Goal: Task Accomplishment & Management: Complete application form

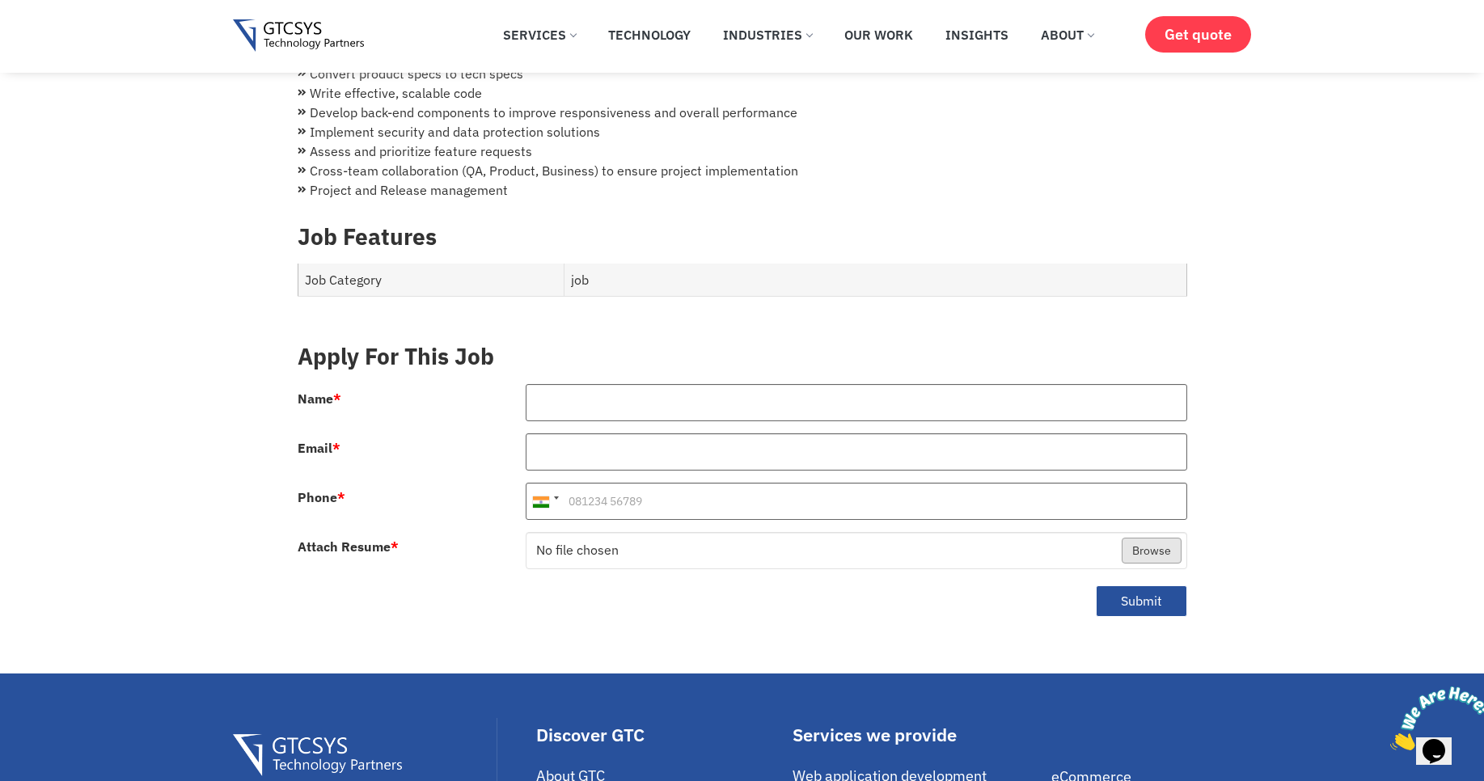
scroll to position [582, 0]
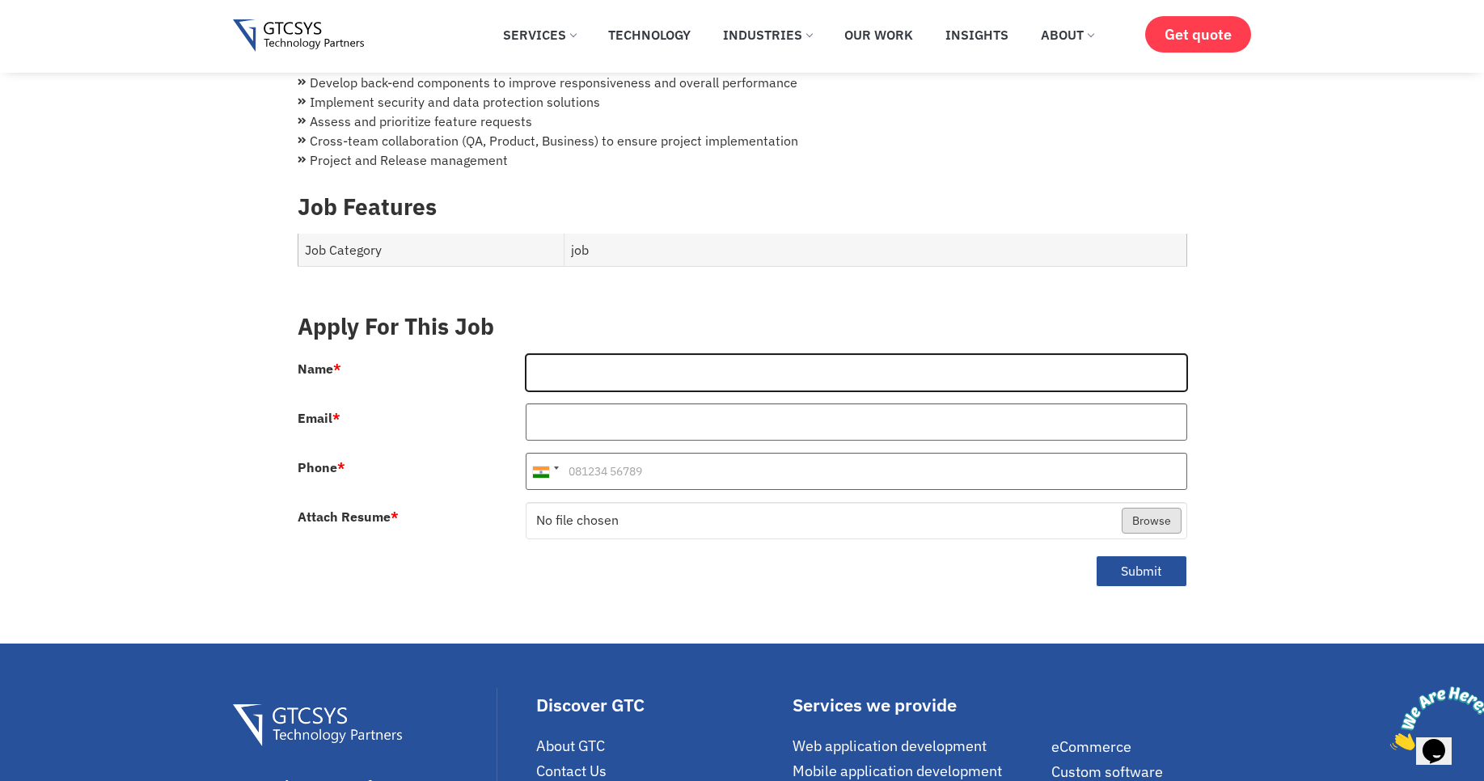
click at [569, 354] on input "Name *" at bounding box center [857, 372] width 662 height 37
click at [571, 354] on input "Name *" at bounding box center [857, 372] width 662 height 37
type input "G"
type input "[PERSON_NAME]"
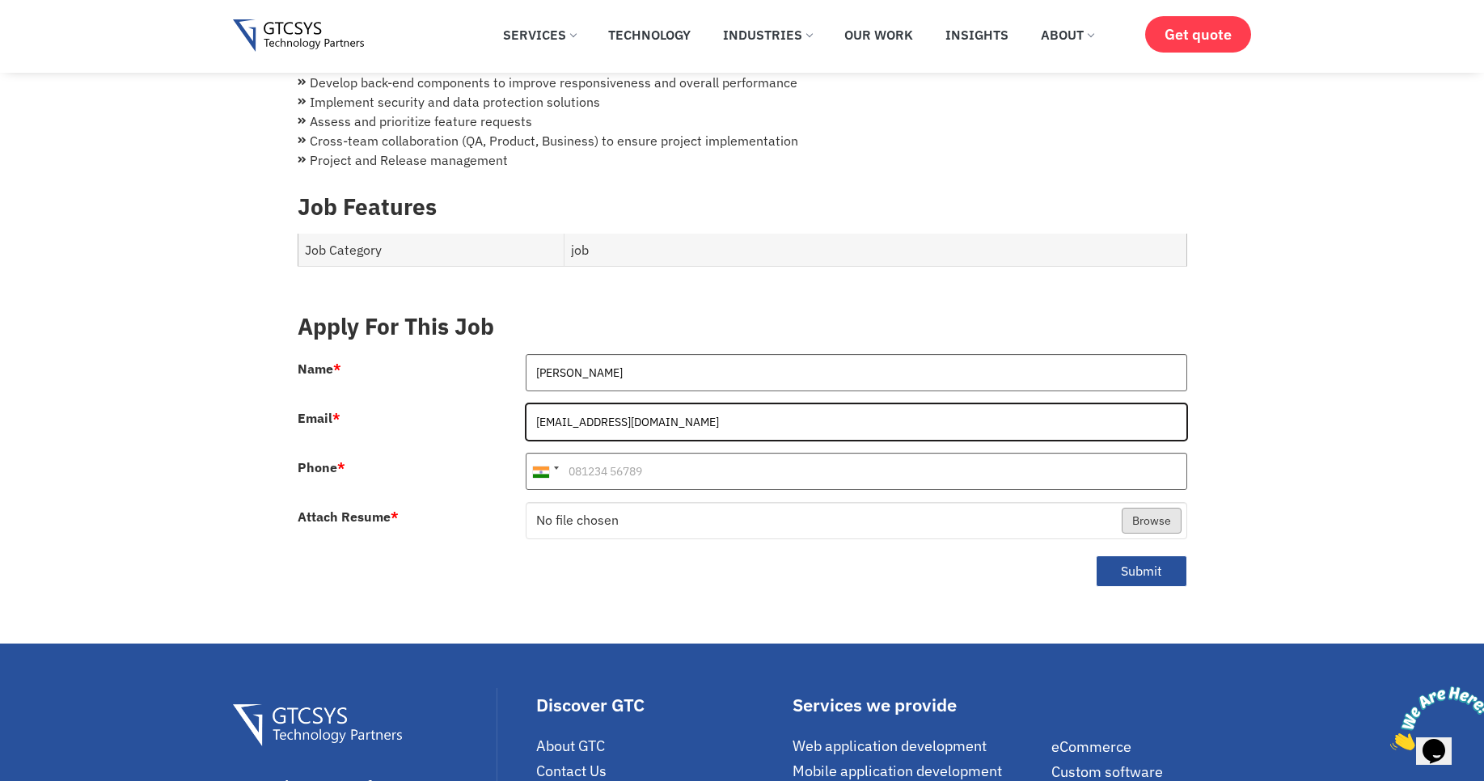
type input "[EMAIL_ADDRESS][DOMAIN_NAME]"
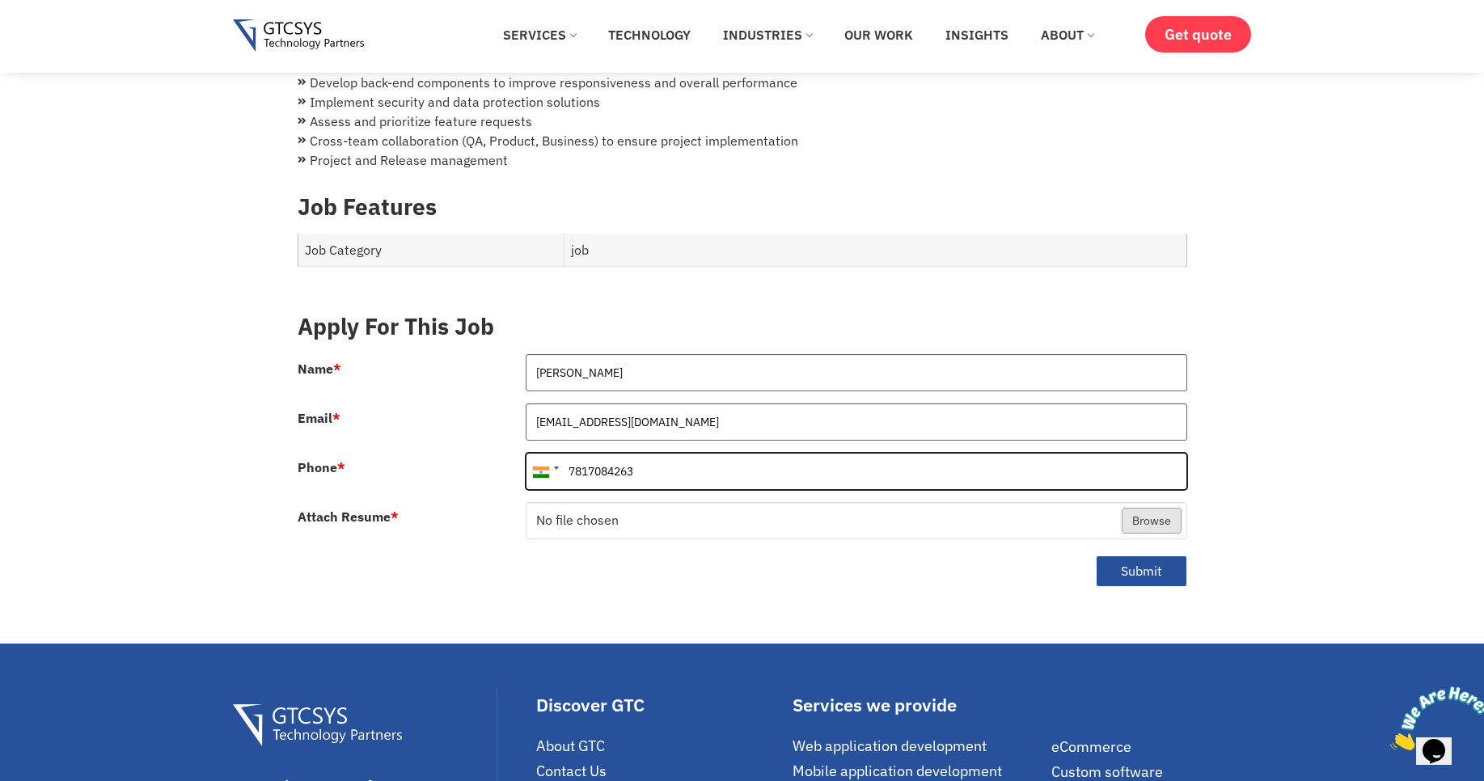
type input "7817084263"
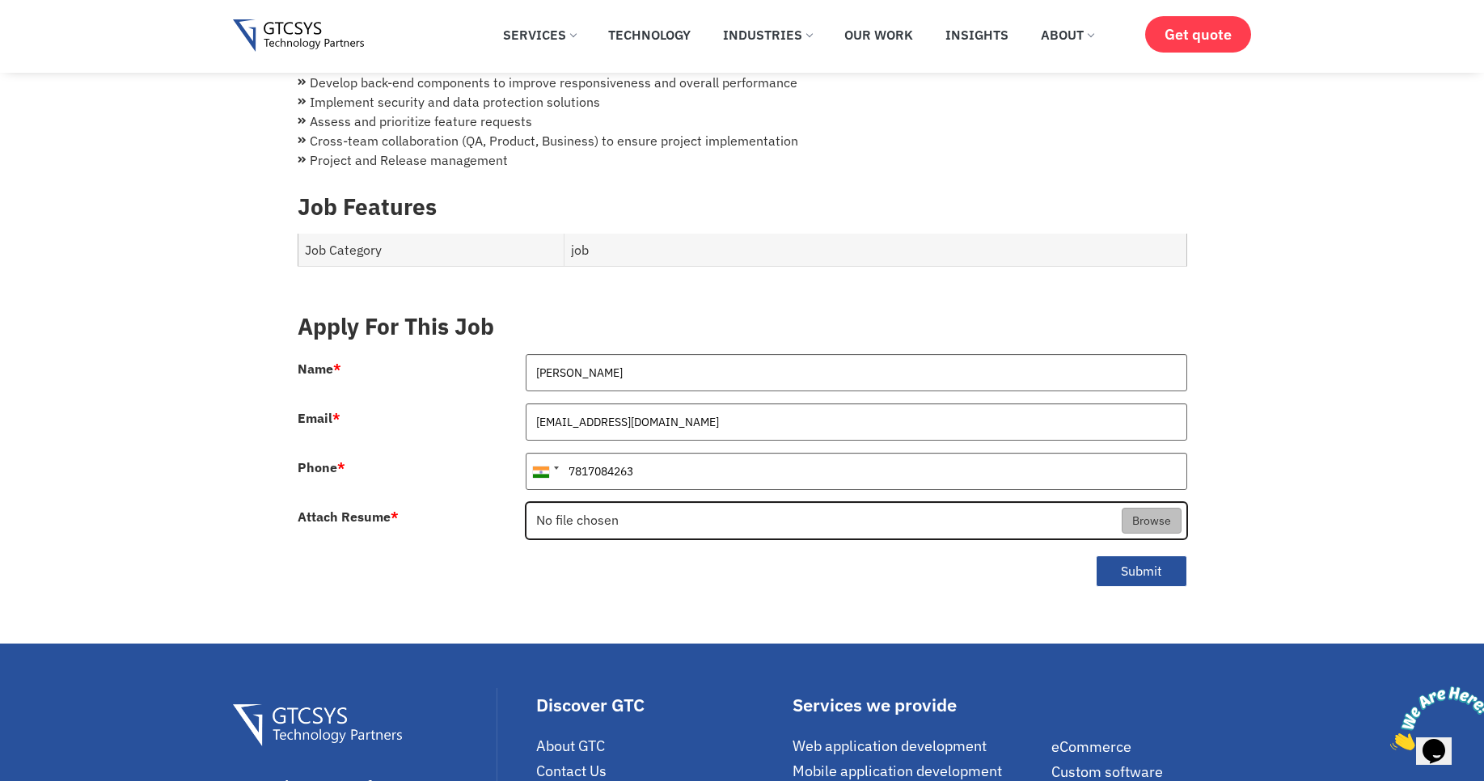
click at [573, 503] on input "Attach Resume *" at bounding box center [857, 521] width 660 height 37
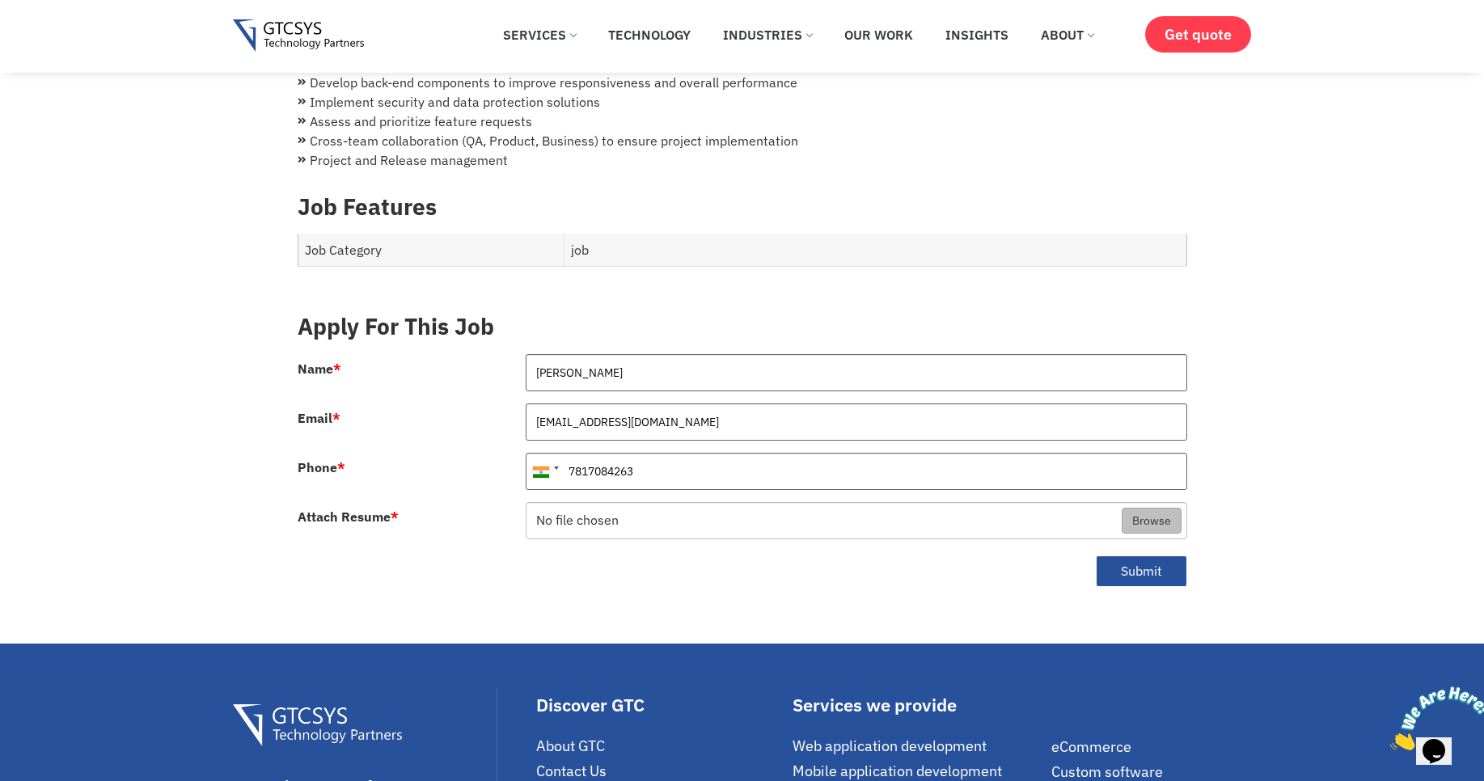
type input "C:\fakepath\Anjali-NodeJs-Resume.pdf"
click at [1127, 556] on button "Submit" at bounding box center [1141, 572] width 91 height 32
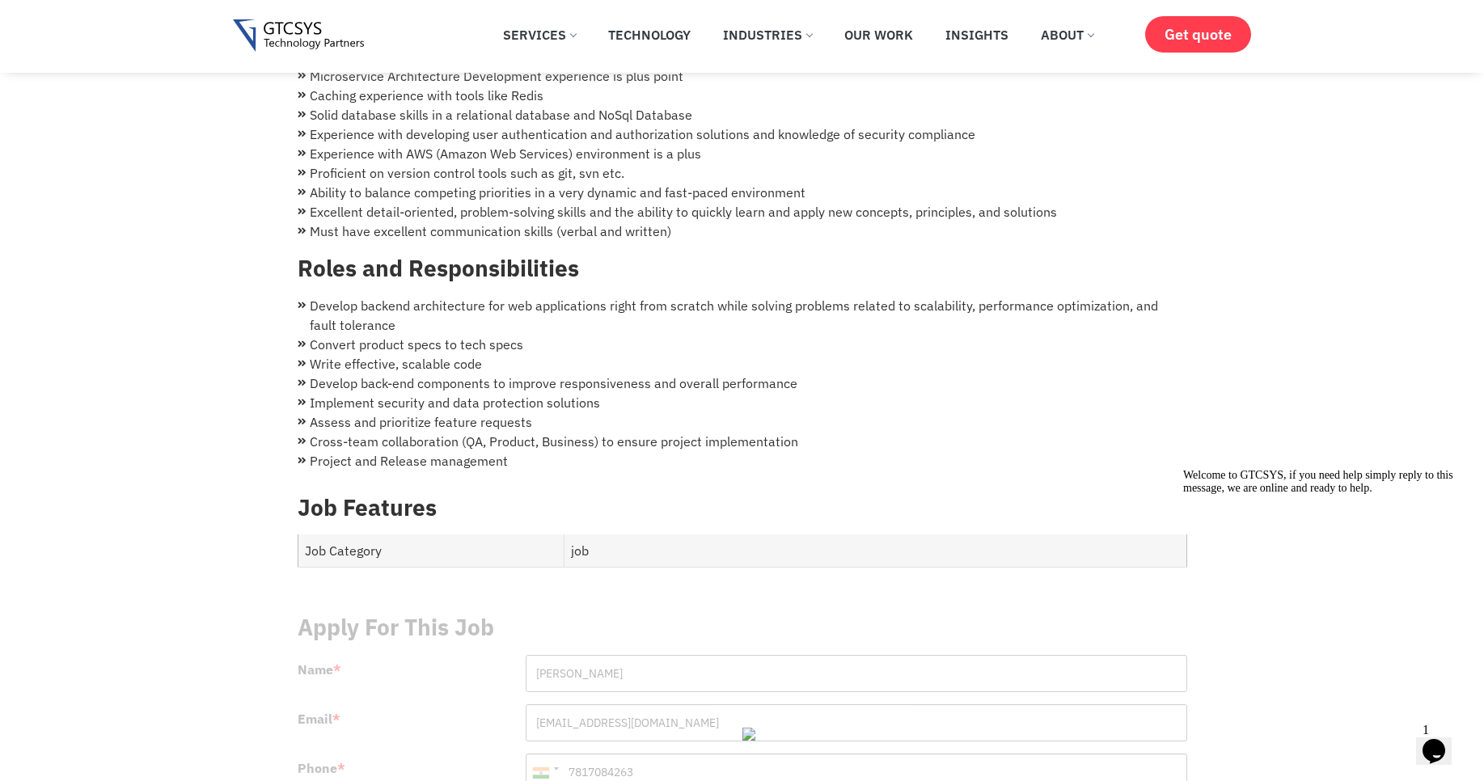
scroll to position [272, 0]
